Goal: Check status: Check status

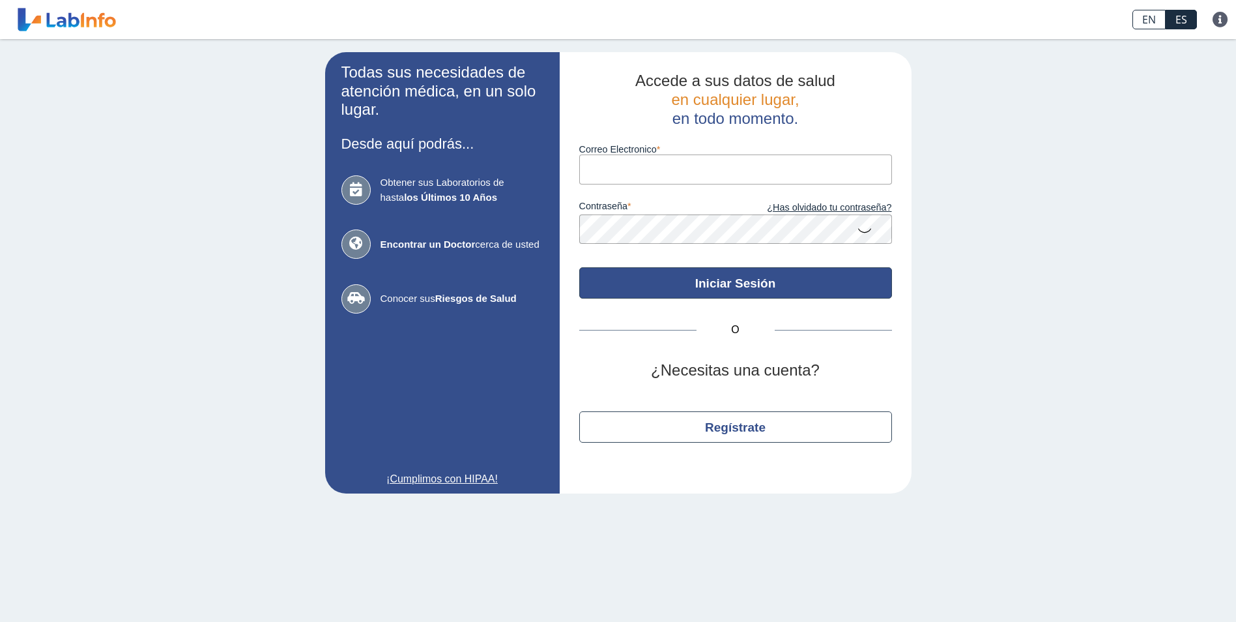
type input "[EMAIL_ADDRESS][DOMAIN_NAME]"
click at [747, 285] on button "Iniciar Sesión" at bounding box center [735, 282] width 313 height 31
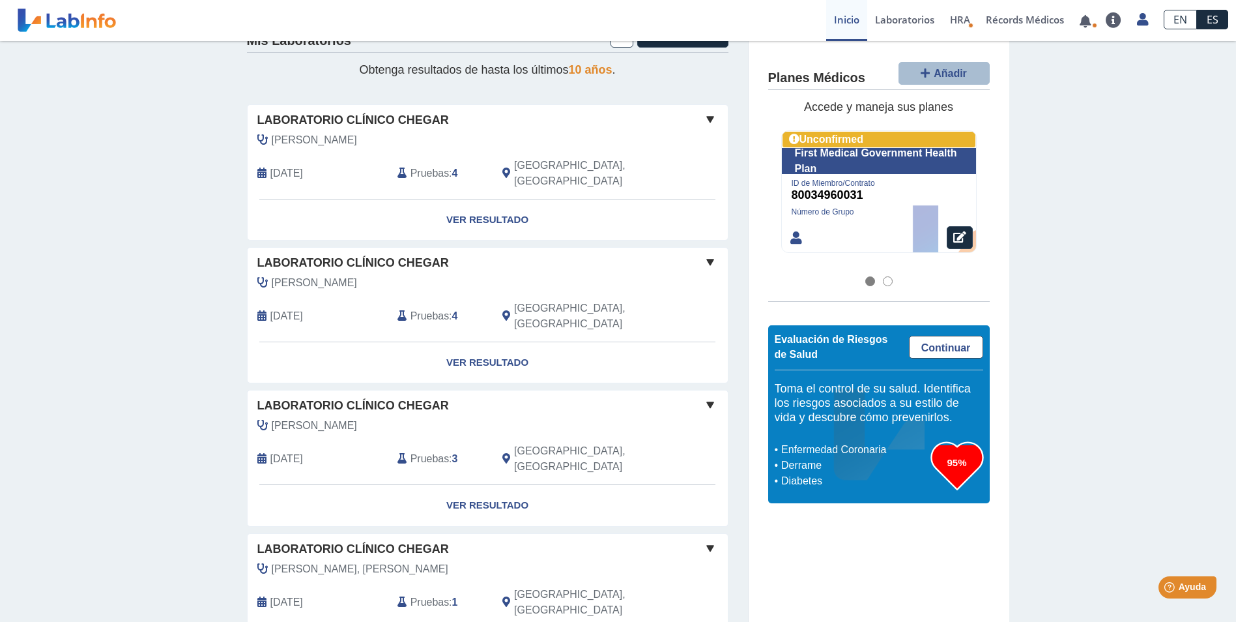
scroll to position [186, 0]
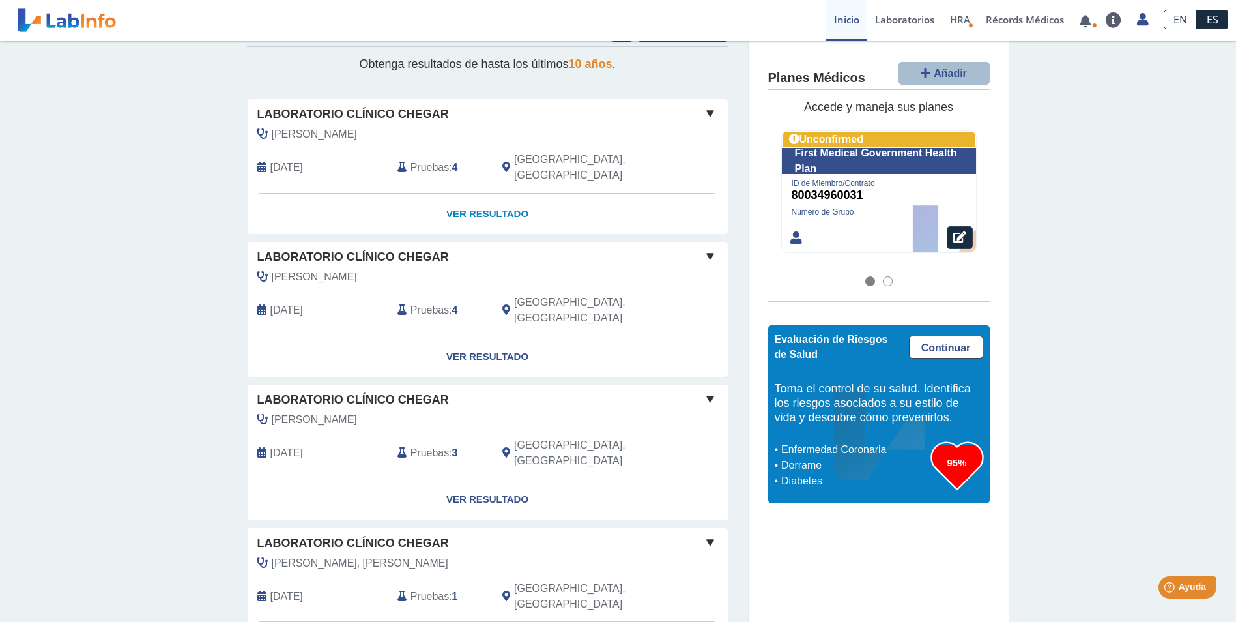
click at [479, 198] on link "Ver Resultado" at bounding box center [488, 214] width 480 height 41
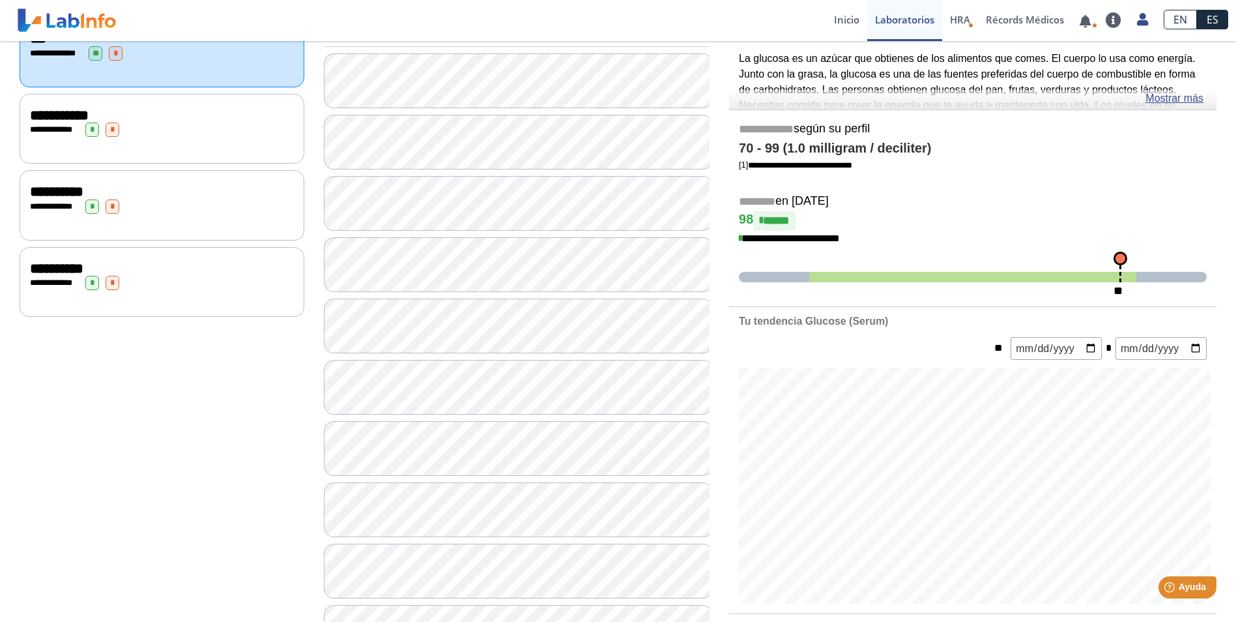
click at [62, 132] on div "**********" at bounding box center [162, 130] width 264 height 14
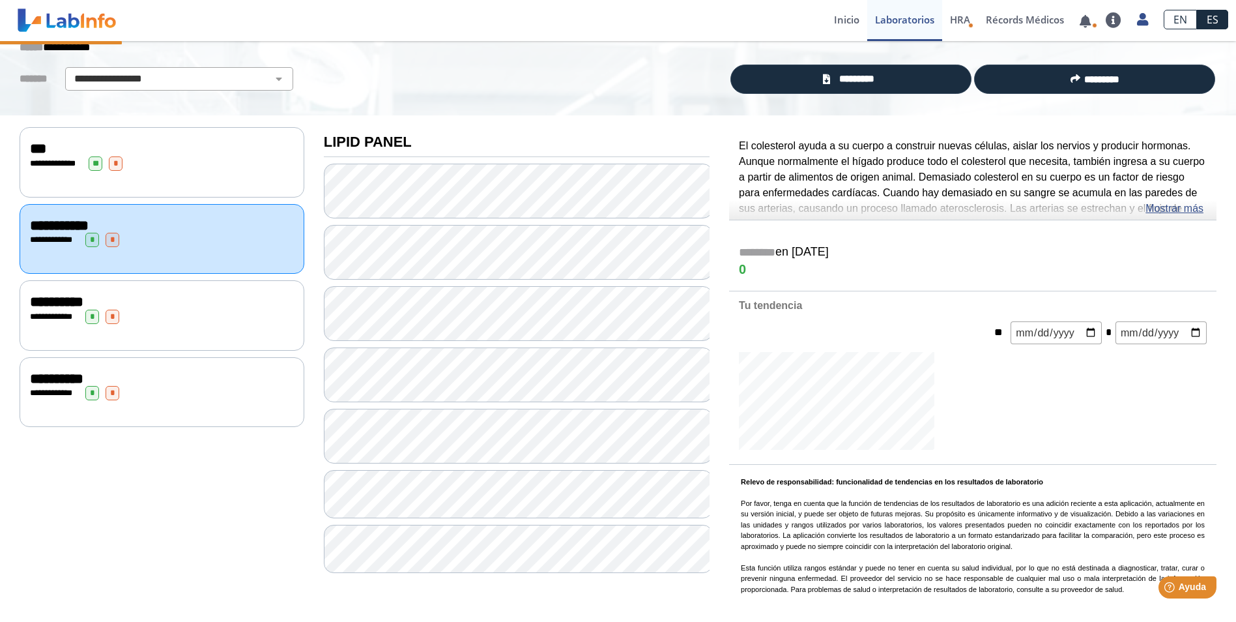
scroll to position [186, 0]
